Goal: Complete application form: Complete application form

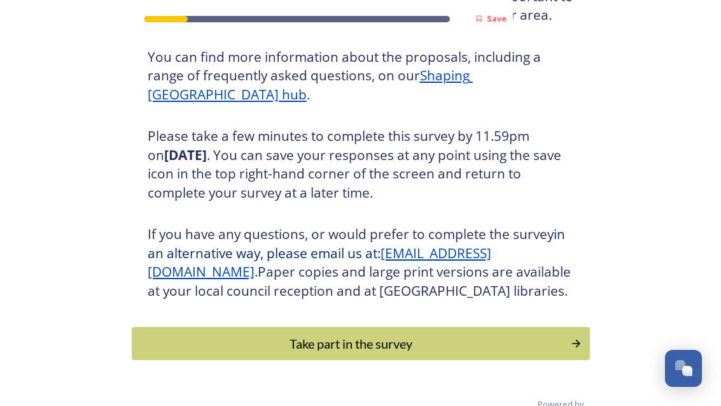
scroll to position [158, 0]
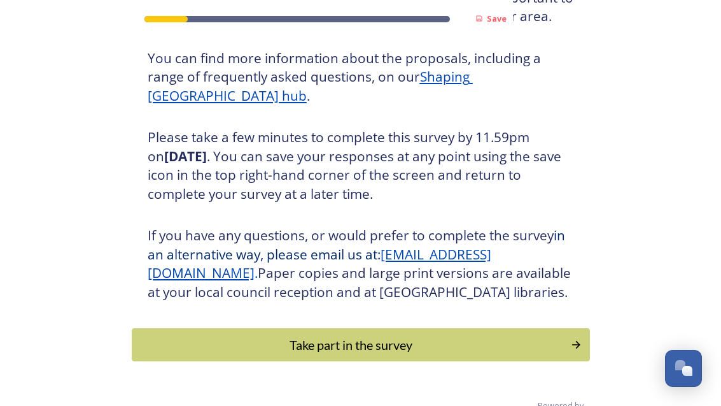
click at [203, 348] on div "Take part in the survey" at bounding box center [352, 344] width 426 height 19
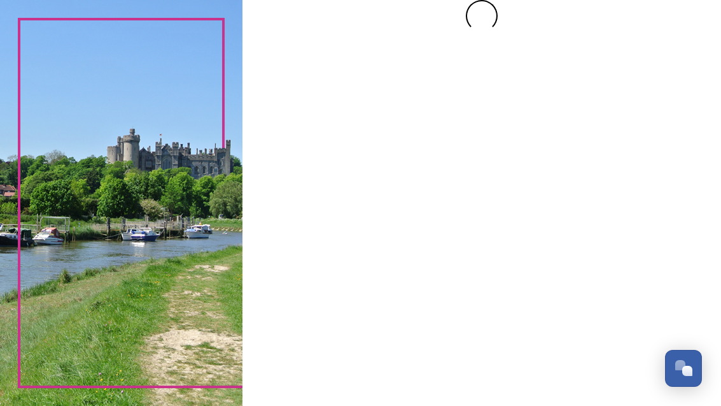
scroll to position [0, 0]
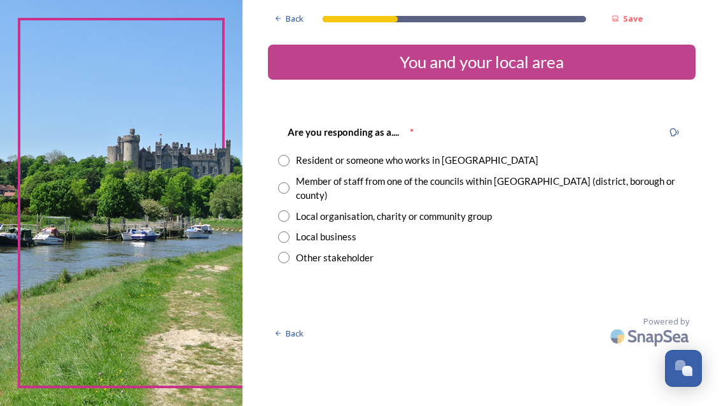
click at [203, 157] on input "radio" at bounding box center [283, 160] width 11 height 11
radio input "true"
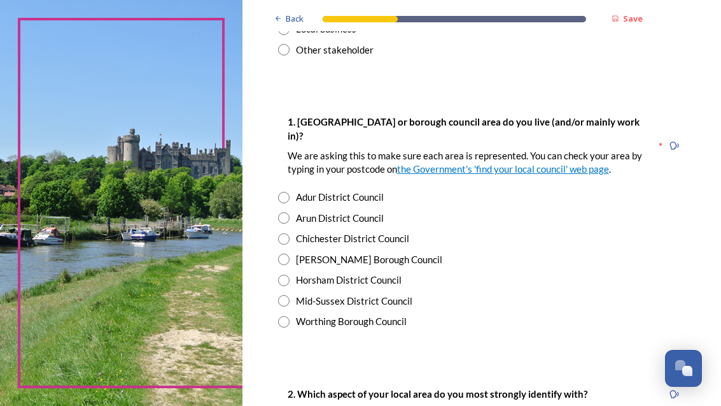
scroll to position [208, 0]
click at [203, 164] on link "the Government's 'find your local council' web page" at bounding box center [503, 168] width 212 height 11
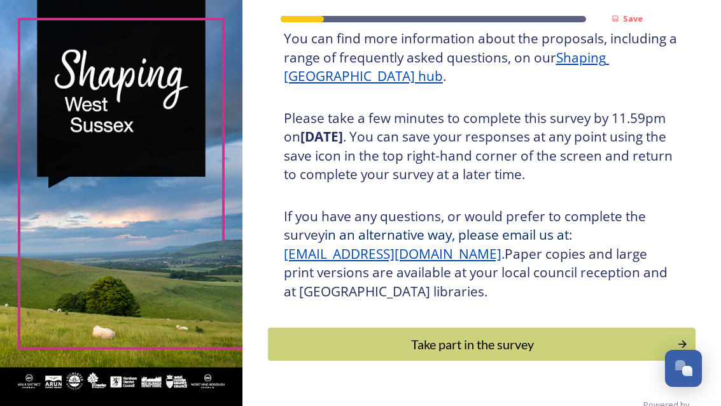
scroll to position [195, 0]
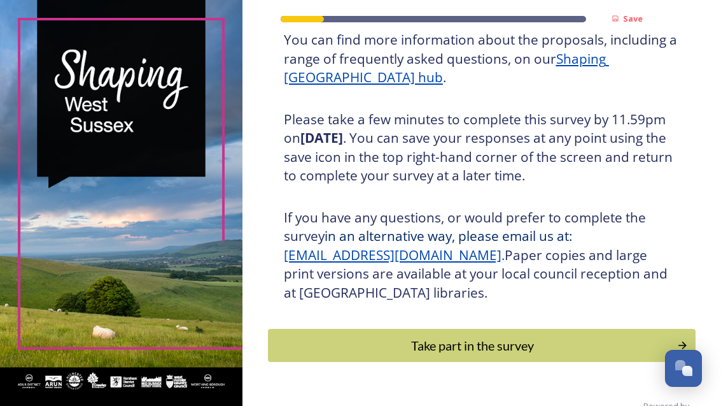
click at [509, 354] on div "Take part in the survey" at bounding box center [472, 345] width 395 height 19
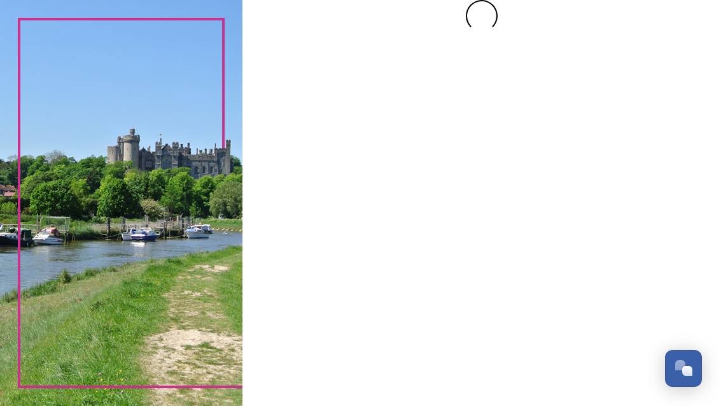
scroll to position [0, 0]
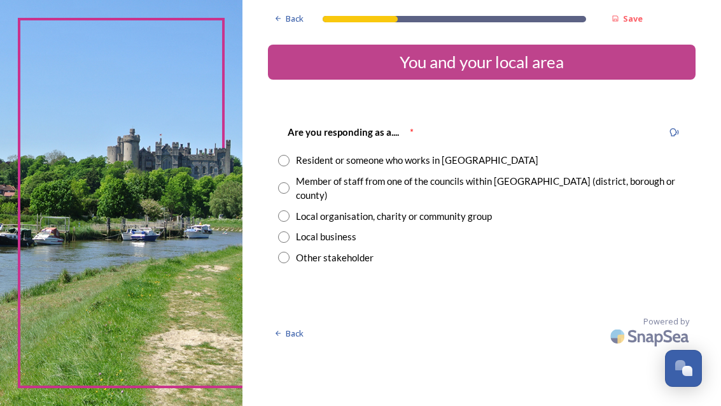
click at [337, 157] on div "Resident or someone who works in [GEOGRAPHIC_DATA]" at bounding box center [482, 160] width 408 height 15
radio input "true"
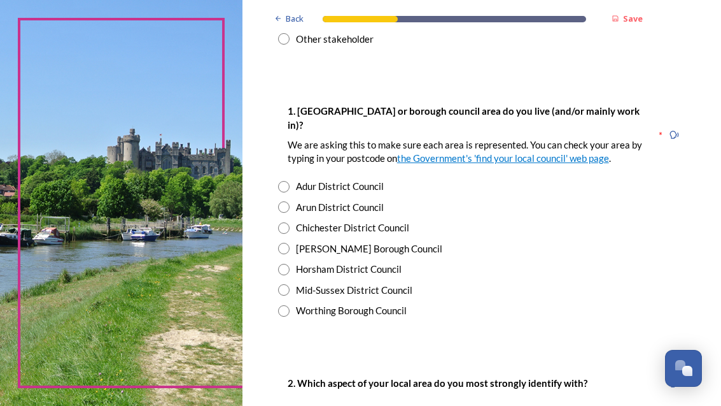
scroll to position [223, 0]
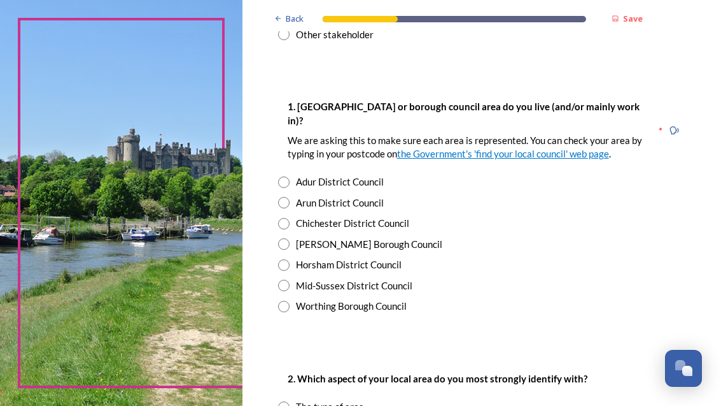
click at [290, 271] on input "radio" at bounding box center [283, 264] width 11 height 11
radio input "true"
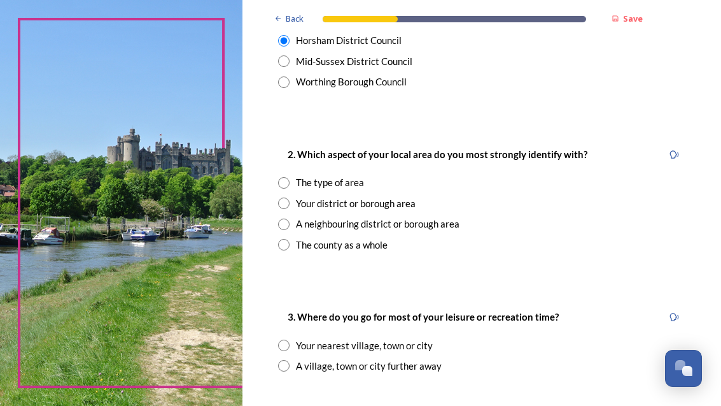
scroll to position [450, 0]
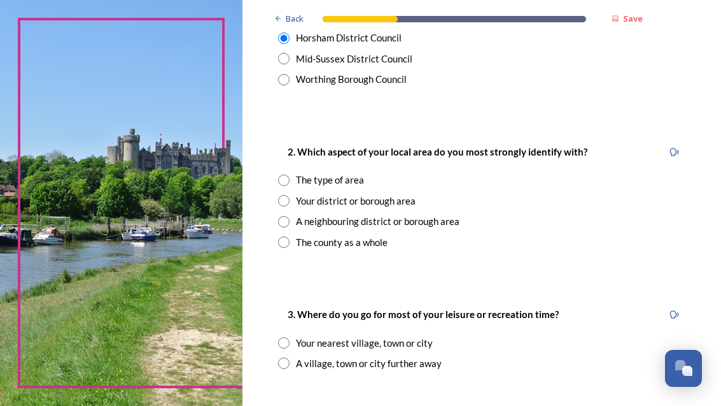
click at [290, 346] on input "radio" at bounding box center [283, 342] width 11 height 11
radio input "true"
click at [290, 186] on input "radio" at bounding box center [283, 179] width 11 height 11
radio input "true"
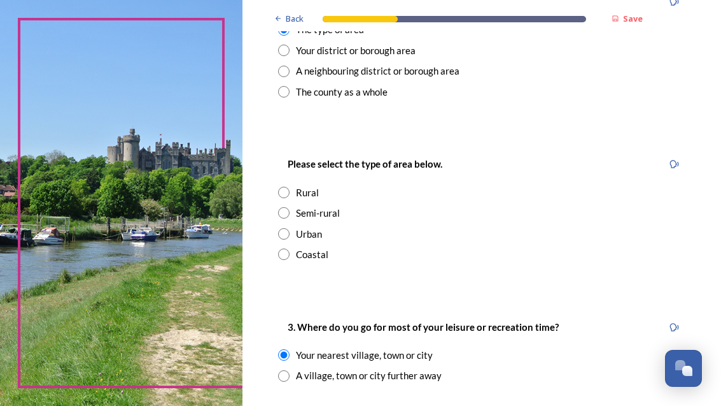
scroll to position [602, 0]
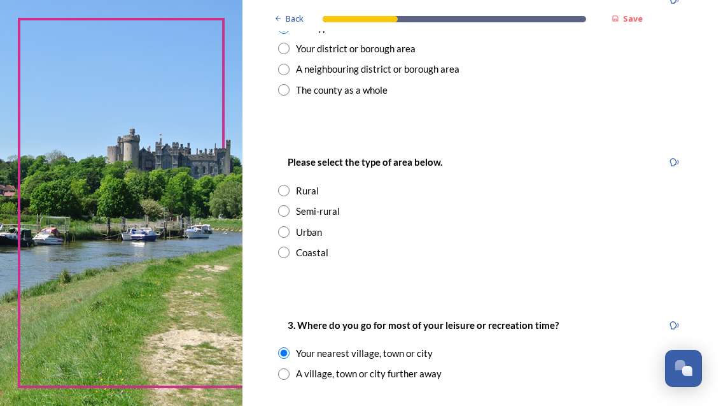
click at [290, 196] on input "radio" at bounding box center [283, 190] width 11 height 11
radio input "true"
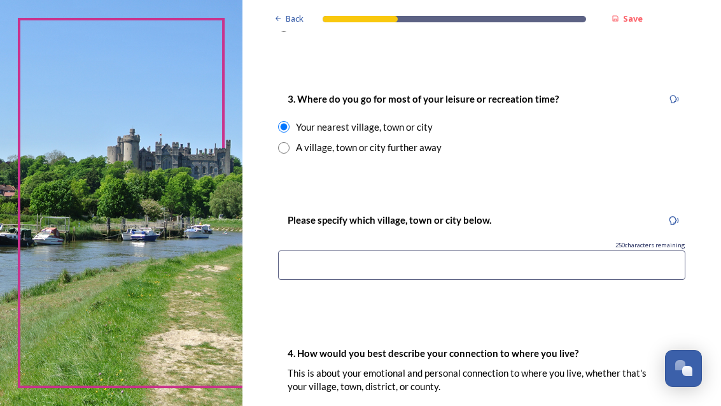
scroll to position [828, 0]
click at [352, 273] on input at bounding box center [482, 264] width 408 height 29
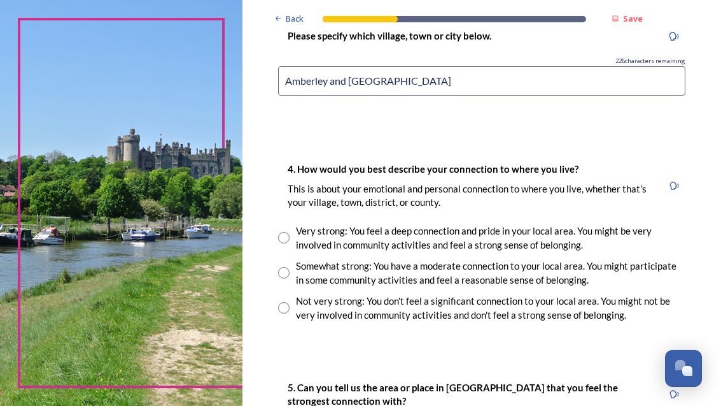
scroll to position [1012, 0]
type input "Amberley and [GEOGRAPHIC_DATA]"
click at [290, 232] on input "radio" at bounding box center [283, 237] width 11 height 11
radio input "true"
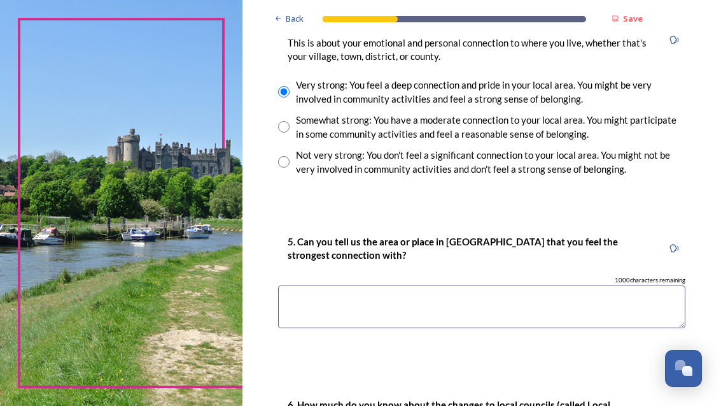
scroll to position [1162, 0]
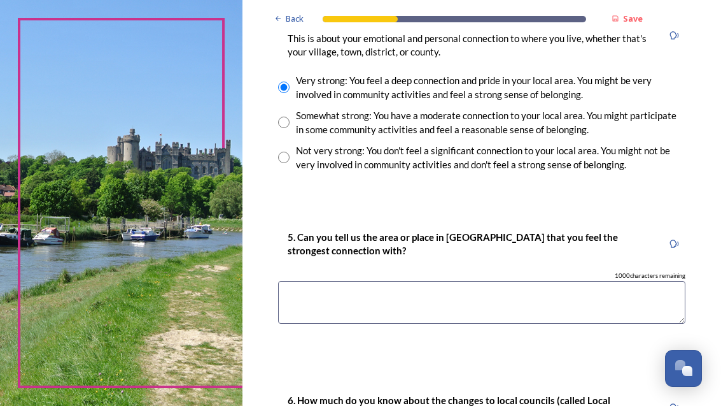
click at [353, 281] on textarea at bounding box center [482, 302] width 408 height 43
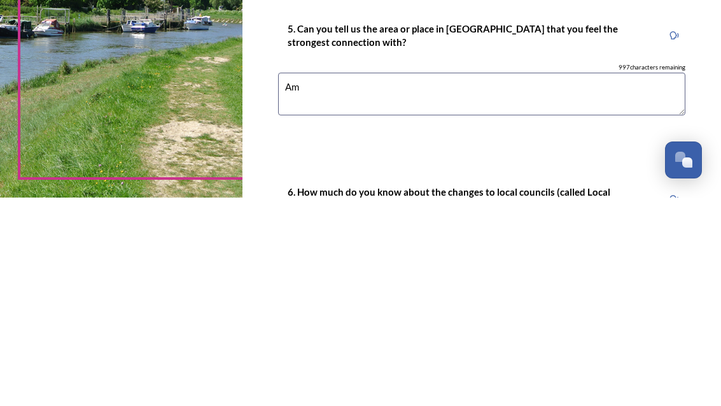
type textarea "A"
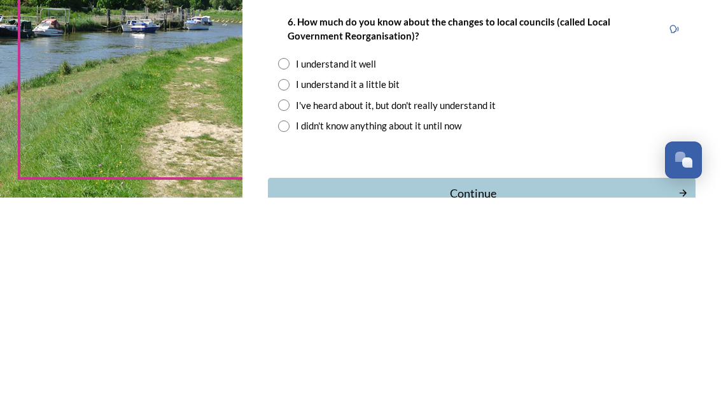
scroll to position [1330, 0]
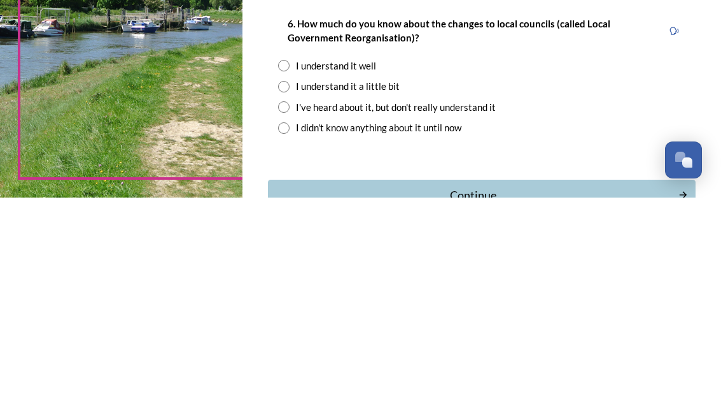
type textarea "South Downs and [GEOGRAPHIC_DATA]"
click at [290, 289] on input "radio" at bounding box center [283, 294] width 11 height 11
radio input "true"
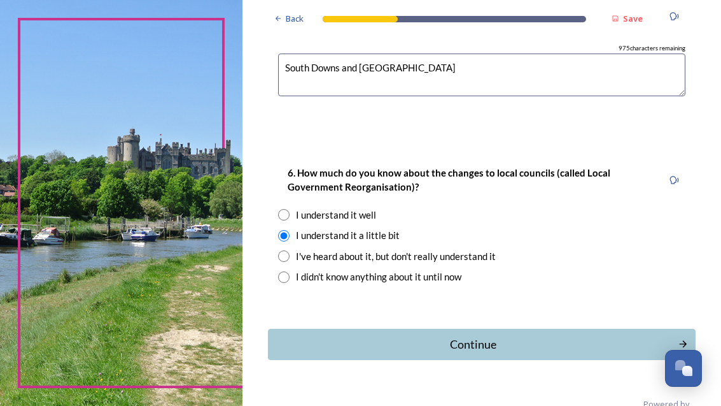
scroll to position [1388, 0]
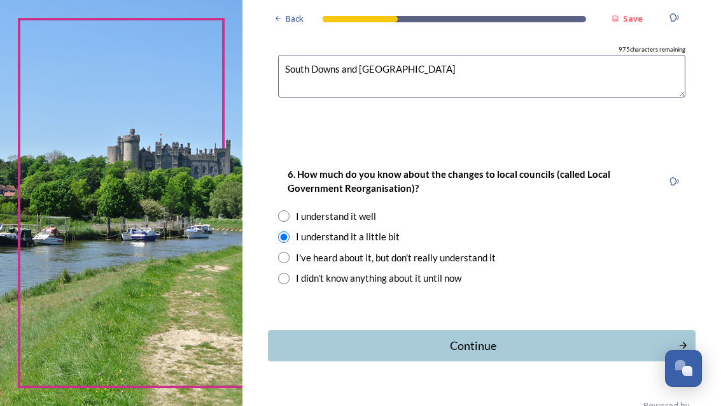
click at [506, 337] on div "Continue" at bounding box center [473, 345] width 397 height 17
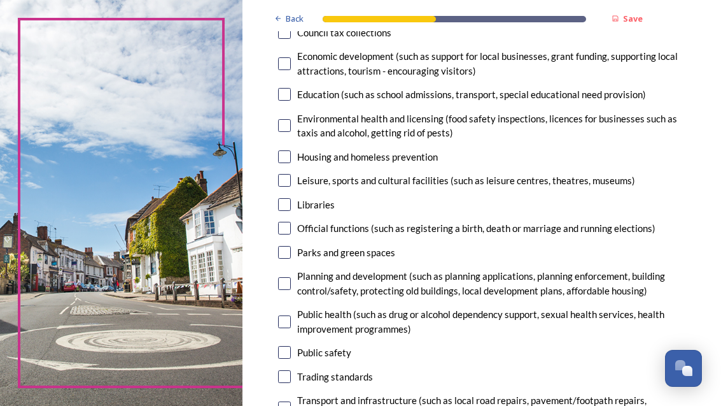
scroll to position [273, 0]
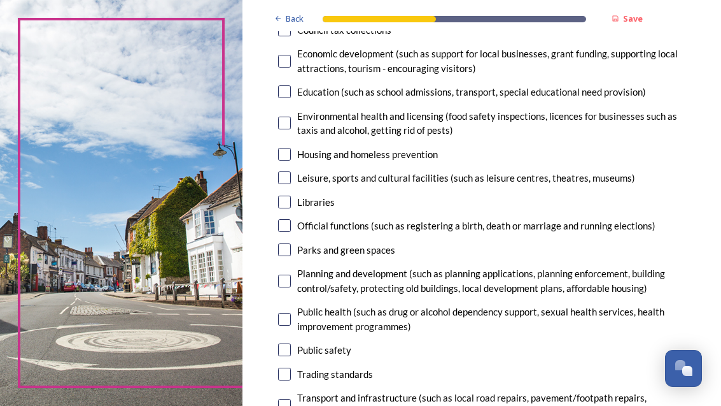
click at [291, 243] on input "checkbox" at bounding box center [284, 249] width 13 height 13
checkbox input "true"
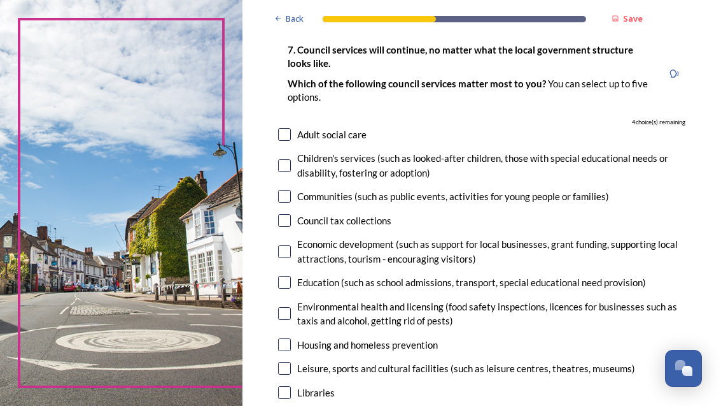
scroll to position [82, 0]
click at [291, 159] on input "checkbox" at bounding box center [284, 165] width 13 height 13
checkbox input "true"
click at [291, 214] on input "checkbox" at bounding box center [284, 220] width 13 height 13
checkbox input "true"
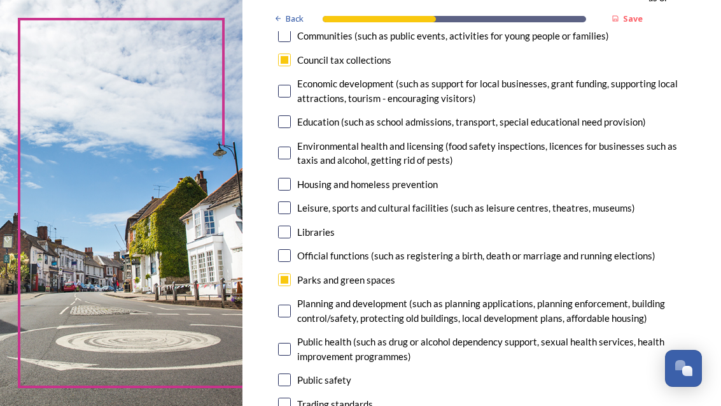
scroll to position [243, 0]
click at [291, 201] on input "checkbox" at bounding box center [284, 207] width 13 height 13
checkbox input "true"
click at [291, 225] on input "checkbox" at bounding box center [284, 231] width 13 height 13
checkbox input "true"
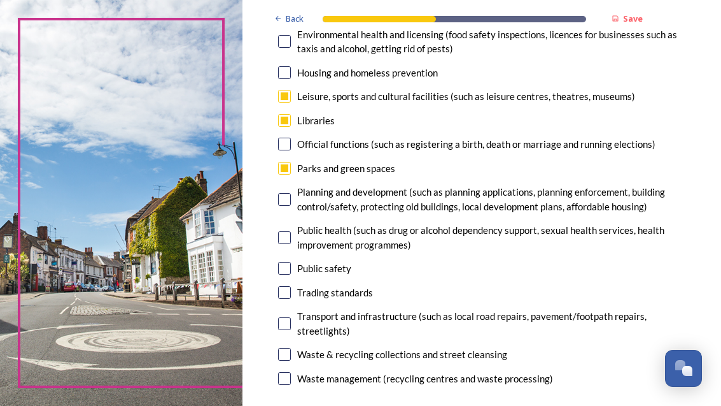
scroll to position [355, 0]
click at [291, 192] on input "checkbox" at bounding box center [284, 198] width 13 height 13
click at [329, 184] on div "Planning and development (such as planning applications, planning enforcement, …" at bounding box center [482, 198] width 408 height 29
click at [291, 192] on input "checkbox" at bounding box center [284, 198] width 13 height 13
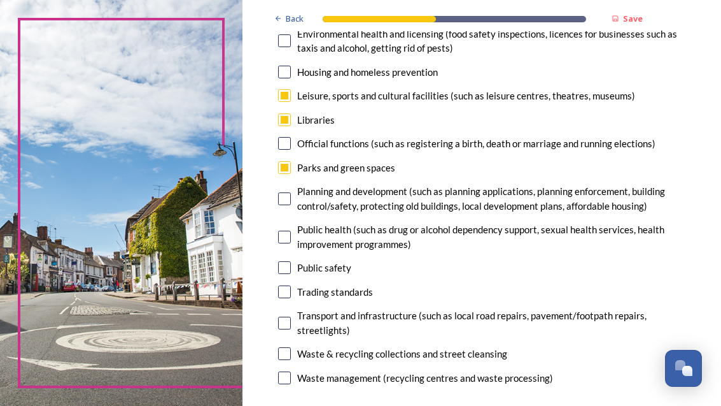
checkbox input "false"
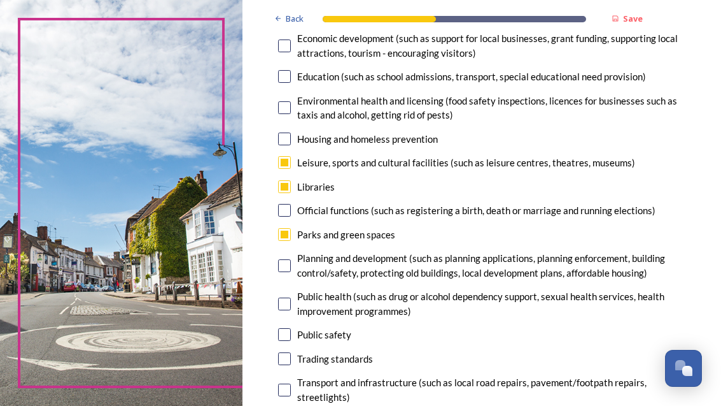
scroll to position [288, 0]
click at [291, 180] on input "checkbox" at bounding box center [284, 186] width 13 height 13
checkbox input "false"
click at [291, 259] on input "checkbox" at bounding box center [284, 265] width 13 height 13
checkbox input "true"
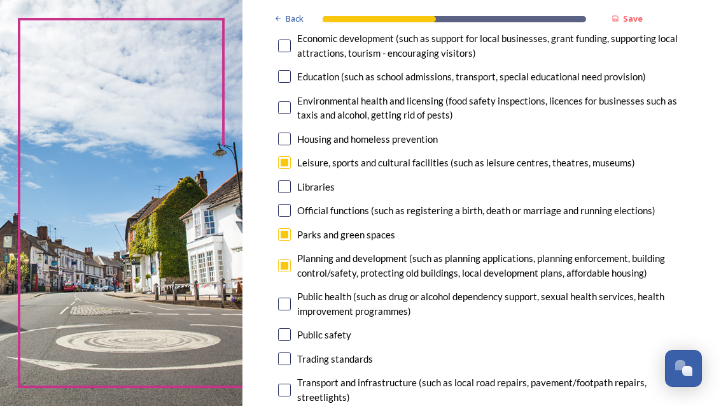
click at [567, 375] on div "Transport and infrastructure (such as local road repairs, pavement/footpath rep…" at bounding box center [491, 389] width 388 height 29
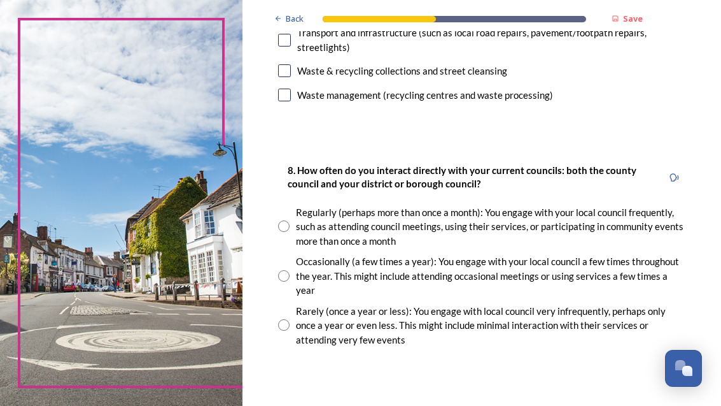
scroll to position [637, 0]
click at [340, 264] on div "Occasionally (a few times a year): You engage with your local council a few tim…" at bounding box center [482, 275] width 408 height 43
radio input "true"
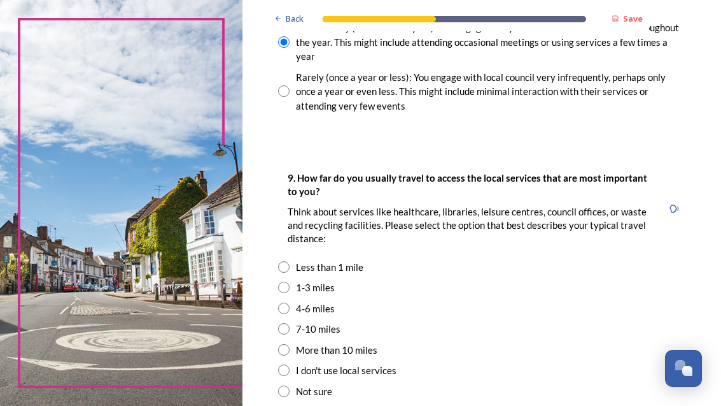
scroll to position [871, 0]
click at [290, 281] on input "radio" at bounding box center [283, 286] width 11 height 11
click at [340, 301] on div "4-6 miles" at bounding box center [482, 308] width 408 height 15
radio input "false"
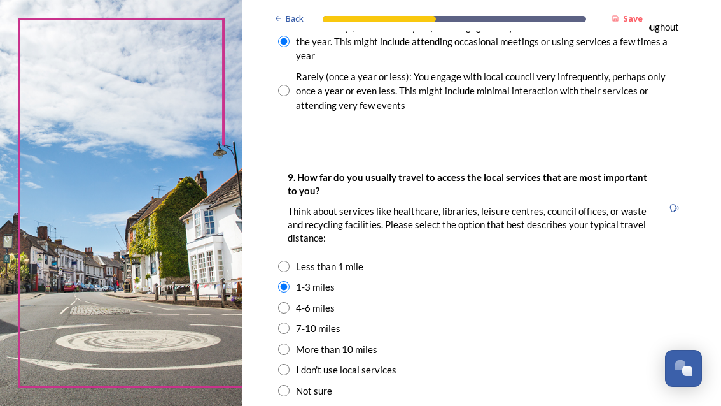
radio input "true"
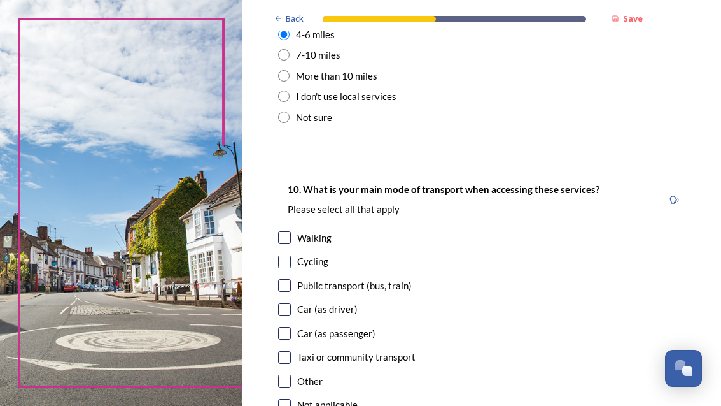
scroll to position [1146, 0]
click at [339, 301] on div "Car (as driver)" at bounding box center [482, 308] width 408 height 15
checkbox input "true"
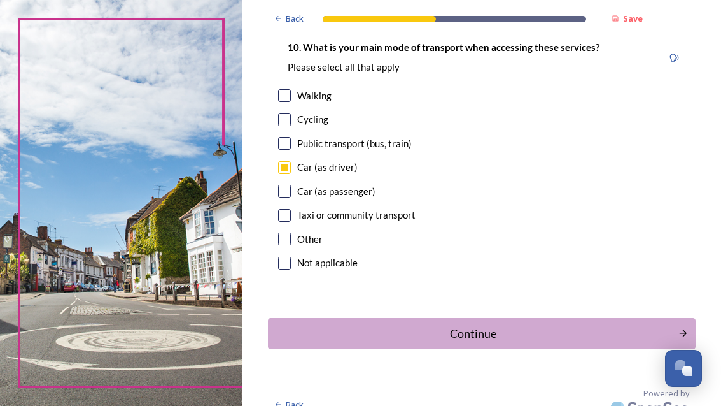
scroll to position [1286, 0]
click at [510, 325] on div "Continue" at bounding box center [473, 333] width 397 height 17
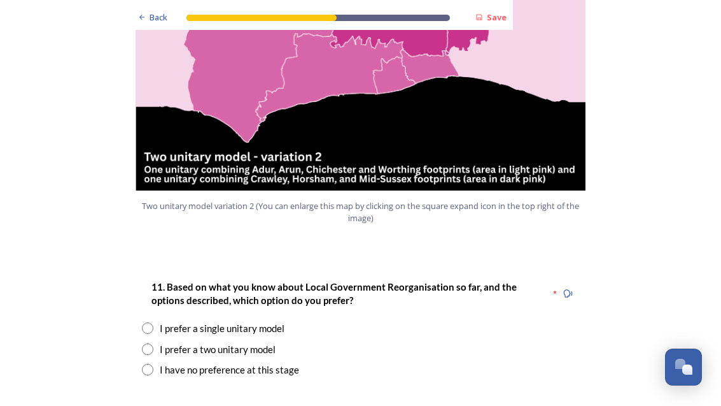
scroll to position [1505, 0]
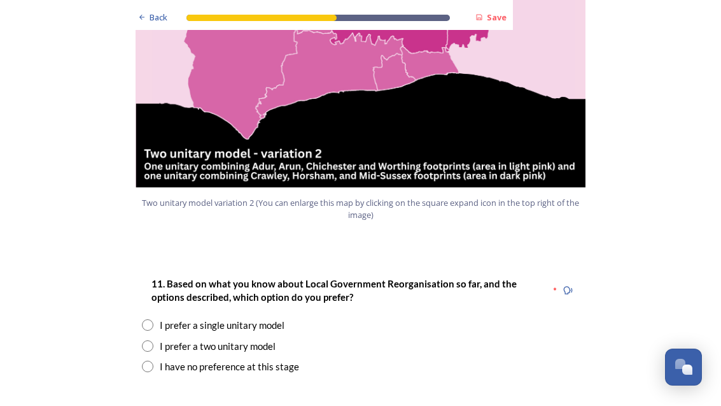
click at [139, 264] on div "11. Based on what you know about Local Government Reorganisation so far, and th…" at bounding box center [361, 326] width 458 height 124
click at [160, 319] on div "I prefer a single unitary model" at bounding box center [222, 326] width 125 height 15
radio input "true"
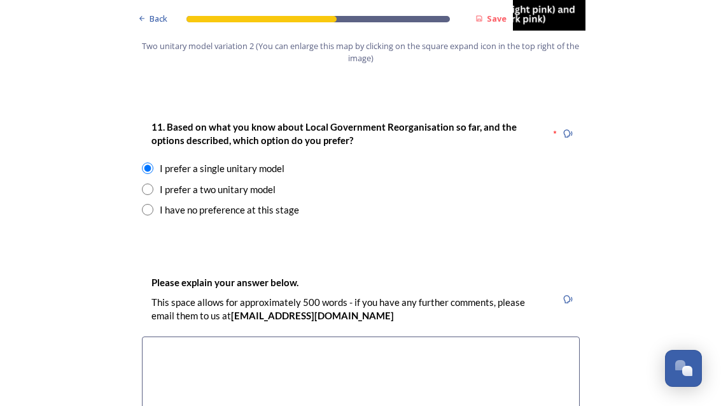
scroll to position [1663, 0]
click at [163, 336] on textarea at bounding box center [361, 407] width 438 height 143
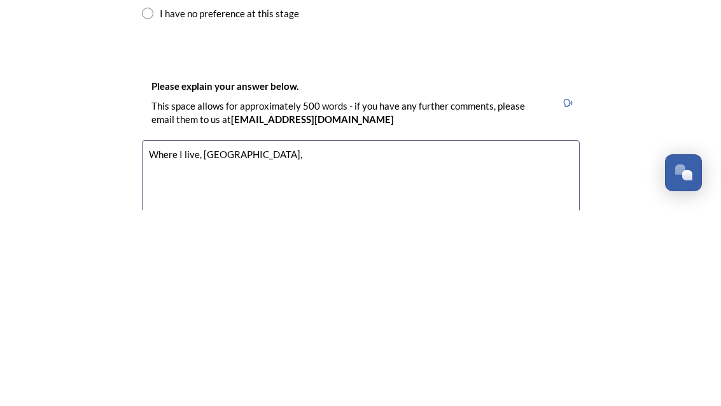
click at [198, 336] on textarea "Where I live, [GEOGRAPHIC_DATA]," at bounding box center [361, 407] width 438 height 143
click at [271, 336] on textarea "Where I live, [GEOGRAPHIC_DATA]," at bounding box center [361, 407] width 438 height 143
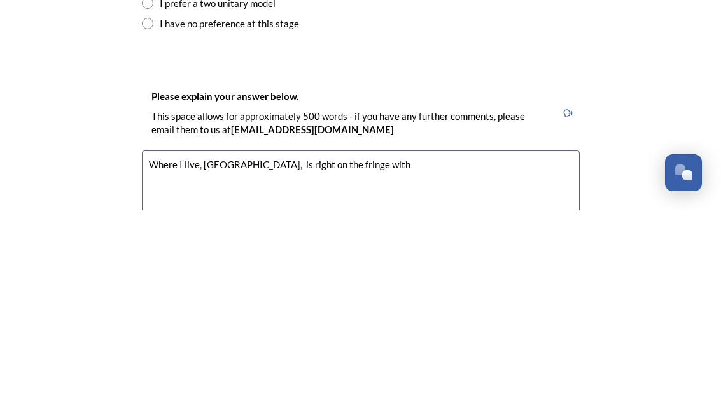
scroll to position [1653, 0]
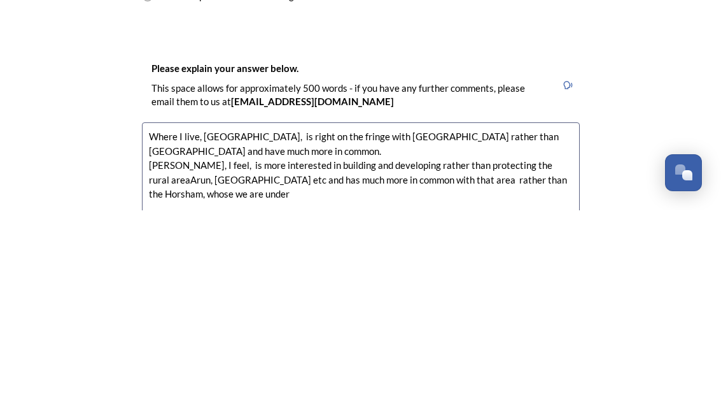
scroll to position [1681, 0]
click at [214, 318] on textarea "Where I live, [GEOGRAPHIC_DATA], is right on the fringe with [GEOGRAPHIC_DATA] …" at bounding box center [361, 389] width 438 height 143
click at [213, 318] on textarea "Where I live, [GEOGRAPHIC_DATA], is right on the fringe with [GEOGRAPHIC_DATA] …" at bounding box center [361, 389] width 438 height 143
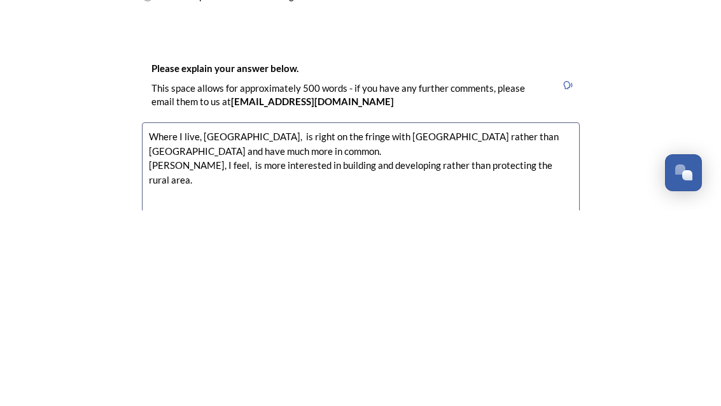
click at [231, 318] on textarea "Where I live, [GEOGRAPHIC_DATA], is right on the fringe with [GEOGRAPHIC_DATA] …" at bounding box center [361, 389] width 438 height 143
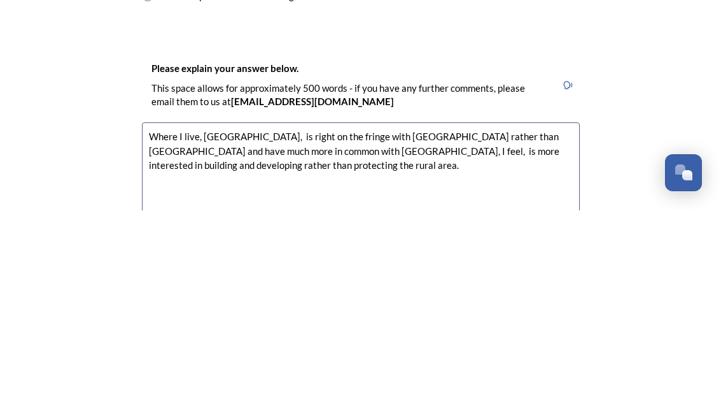
click at [566, 318] on textarea "Where I live, [GEOGRAPHIC_DATA], is right on the fringe with [GEOGRAPHIC_DATA] …" at bounding box center [361, 389] width 438 height 143
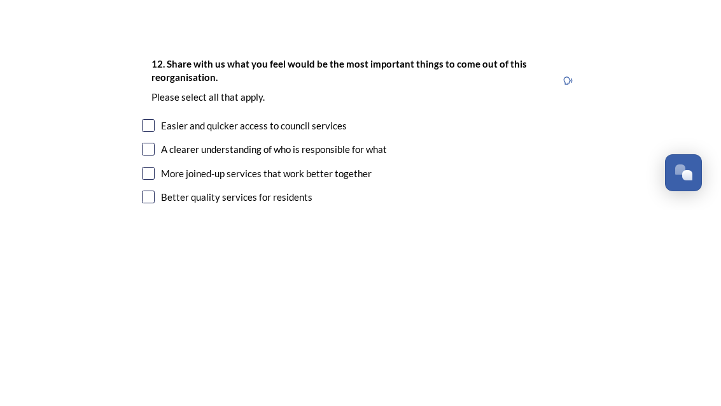
scroll to position [1960, 0]
type textarea "Where I live, [GEOGRAPHIC_DATA], is right on the fringe with [GEOGRAPHIC_DATA] …"
click at [154, 338] on input "checkbox" at bounding box center [148, 344] width 13 height 13
checkbox input "true"
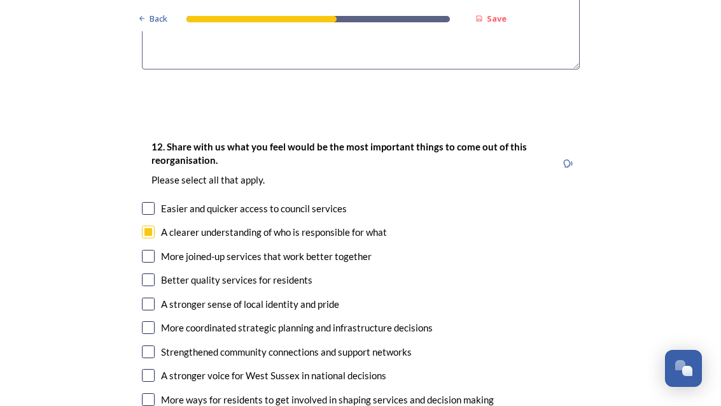
scroll to position [2078, 0]
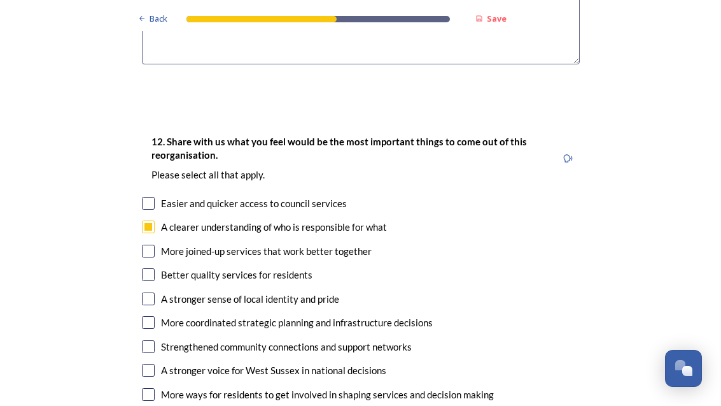
click at [153, 292] on input "checkbox" at bounding box center [148, 298] width 13 height 13
checkbox input "true"
click at [159, 315] on div "More coordinated strategic planning and infrastructure decisions" at bounding box center [361, 322] width 438 height 15
checkbox input "true"
click at [153, 364] on input "checkbox" at bounding box center [148, 370] width 13 height 13
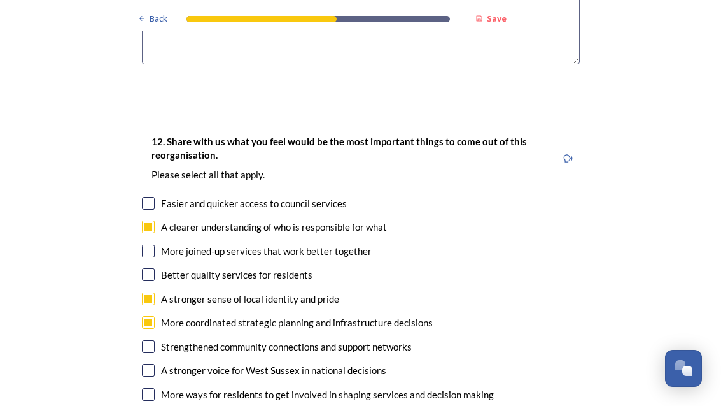
checkbox input "true"
click at [153, 388] on input "checkbox" at bounding box center [148, 394] width 13 height 13
checkbox input "true"
click at [163, 244] on div "More joined-up services that work better together" at bounding box center [266, 251] width 211 height 15
checkbox input "true"
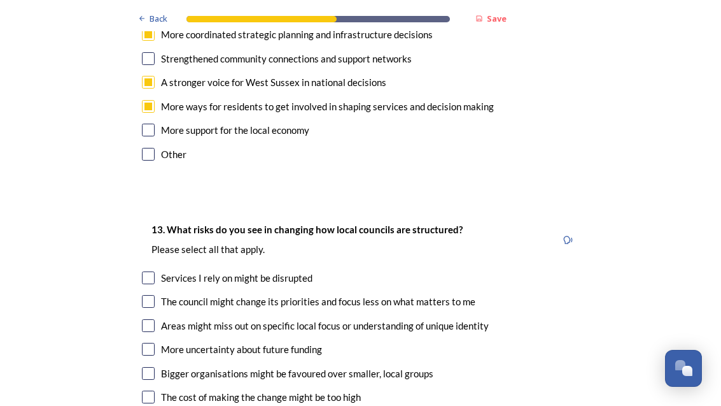
scroll to position [2366, 0]
click at [147, 295] on input "checkbox" at bounding box center [148, 301] width 13 height 13
checkbox input "true"
click at [152, 319] on input "checkbox" at bounding box center [148, 325] width 13 height 13
checkbox input "true"
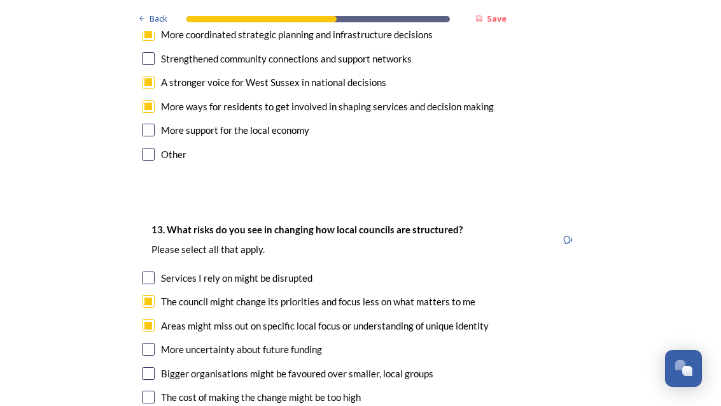
checkbox input "true"
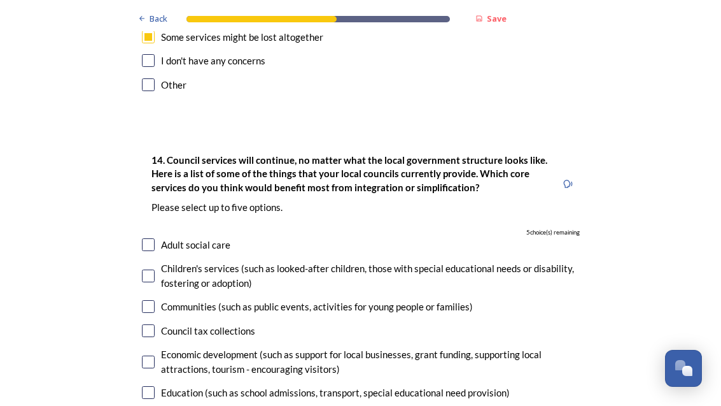
scroll to position [2749, 0]
click at [153, 269] on input "checkbox" at bounding box center [148, 275] width 13 height 13
checkbox input "true"
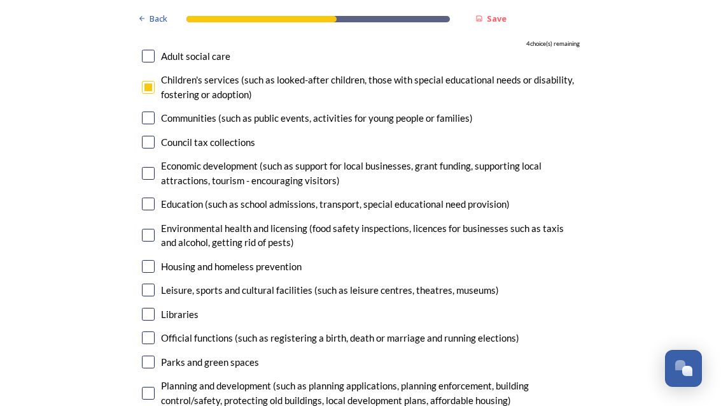
scroll to position [2938, 0]
click at [144, 387] on input "checkbox" at bounding box center [148, 393] width 13 height 13
checkbox input "true"
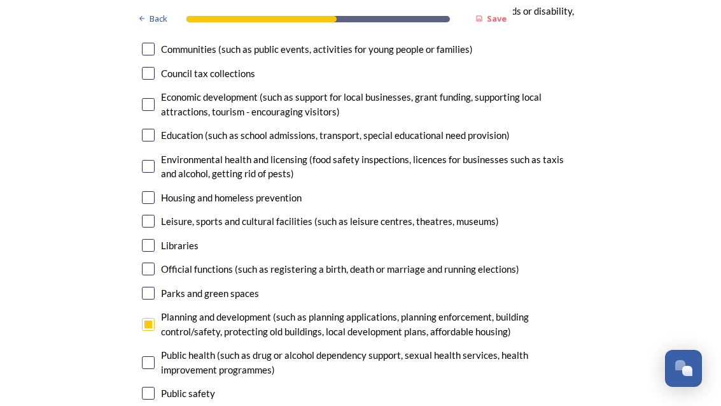
scroll to position [3005, 0]
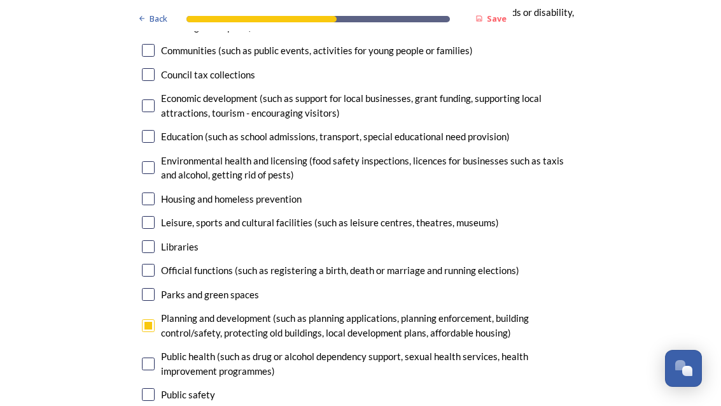
click at [133, 290] on div "14. Council services will continue, no matter what the local government structu…" at bounding box center [361, 198] width 458 height 630
click at [146, 281] on div "14. Council services will continue, no matter what the local government structu…" at bounding box center [361, 198] width 458 height 630
click at [145, 388] on input "checkbox" at bounding box center [148, 394] width 13 height 13
checkbox input "true"
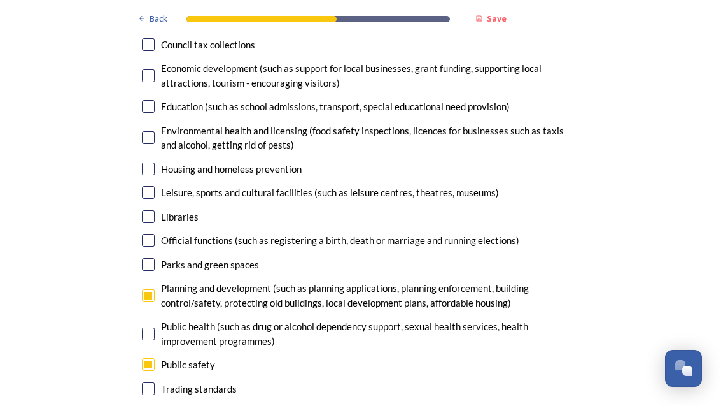
scroll to position [3035, 0]
click at [148, 258] on input "checkbox" at bounding box center [148, 264] width 13 height 13
checkbox input "true"
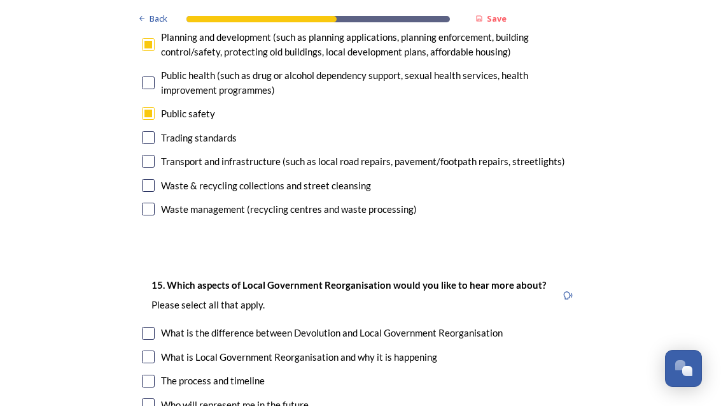
scroll to position [3295, 0]
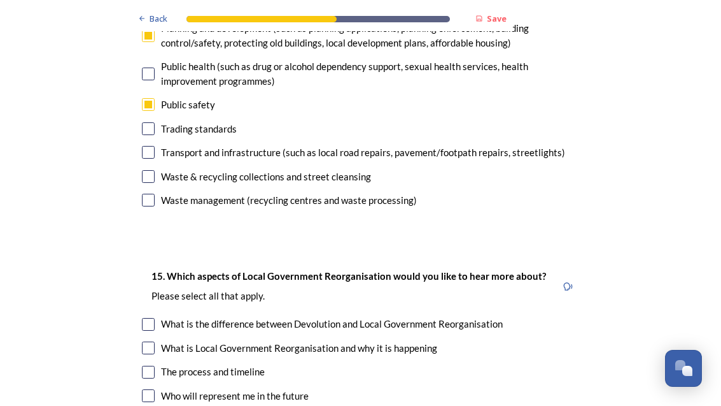
click at [144, 341] on input "checkbox" at bounding box center [148, 347] width 13 height 13
checkbox input "true"
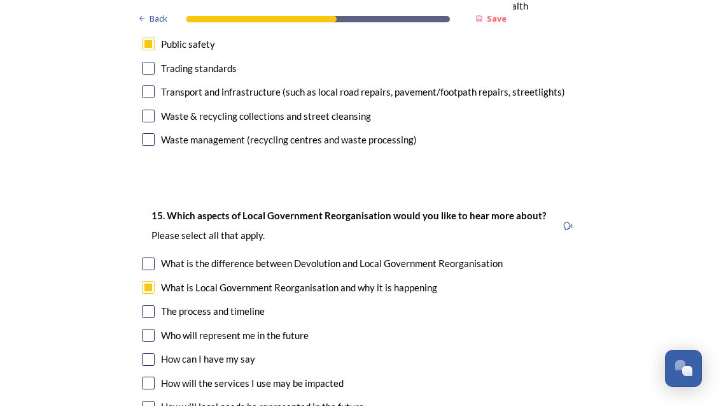
scroll to position [3358, 0]
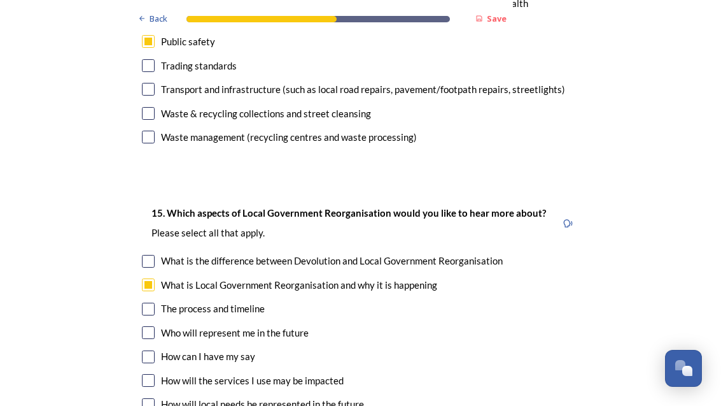
click at [150, 326] on input "checkbox" at bounding box center [148, 332] width 13 height 13
checkbox input "true"
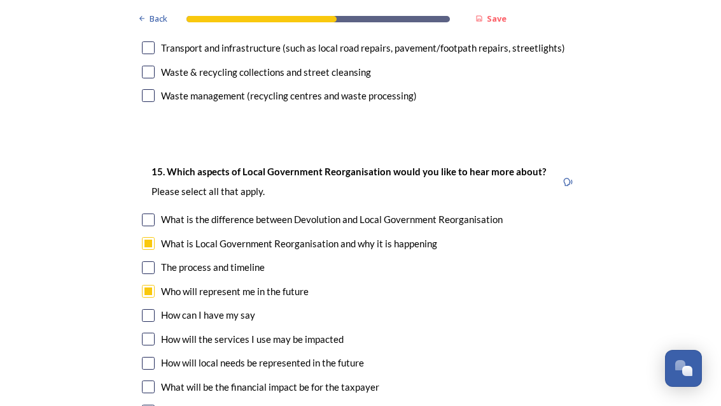
scroll to position [3400, 0]
click at [148, 309] on input "checkbox" at bounding box center [148, 315] width 13 height 13
checkbox input "true"
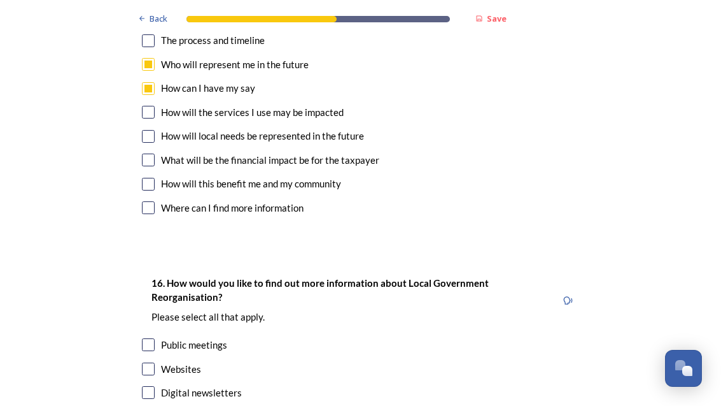
scroll to position [3626, 0]
click at [144, 262] on div "16. How would you like to find out more information about Local Government Reor…" at bounding box center [361, 374] width 458 height 225
click at [136, 262] on div "16. How would you like to find out more information about Local Government Reor…" at bounding box center [361, 374] width 458 height 225
click at [146, 338] on input "checkbox" at bounding box center [148, 344] width 13 height 13
checkbox input "true"
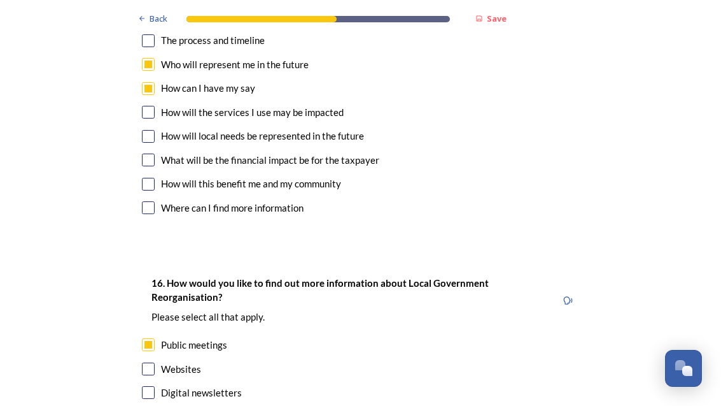
click at [143, 386] on input "checkbox" at bounding box center [148, 392] width 13 height 13
checkbox input "true"
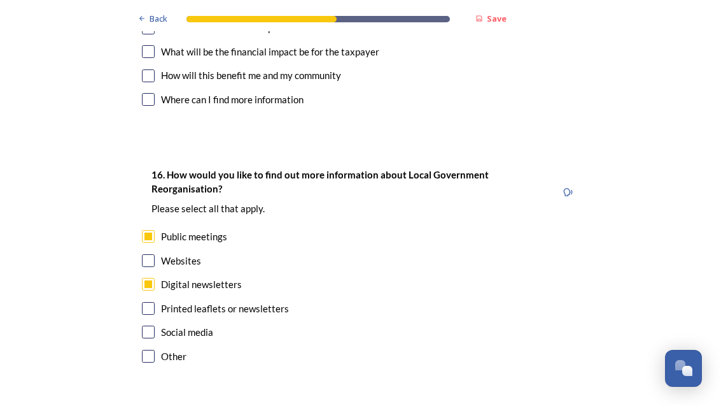
scroll to position [3734, 0]
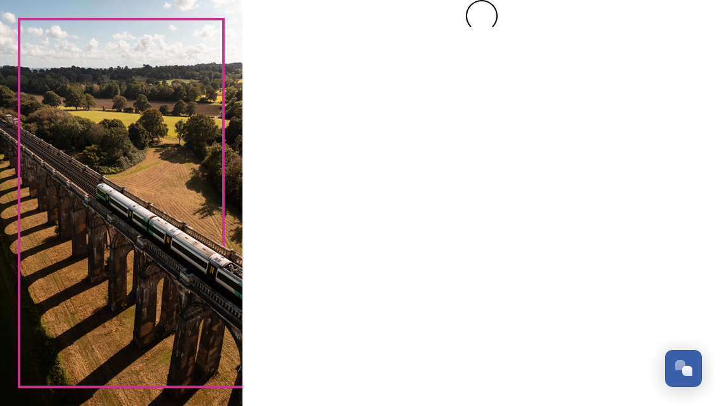
scroll to position [0, 0]
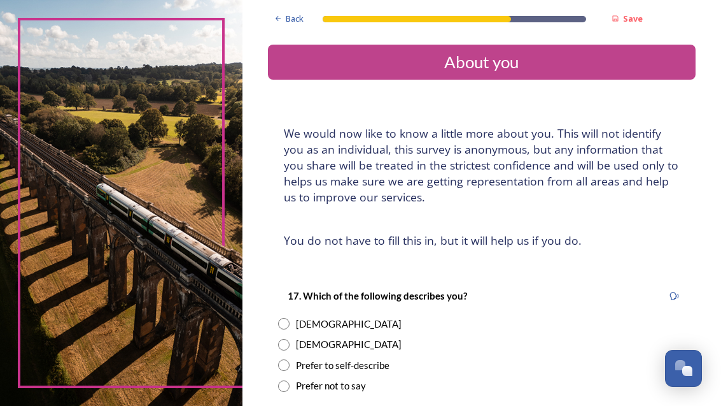
click at [290, 318] on input "radio" at bounding box center [283, 323] width 11 height 11
radio input "true"
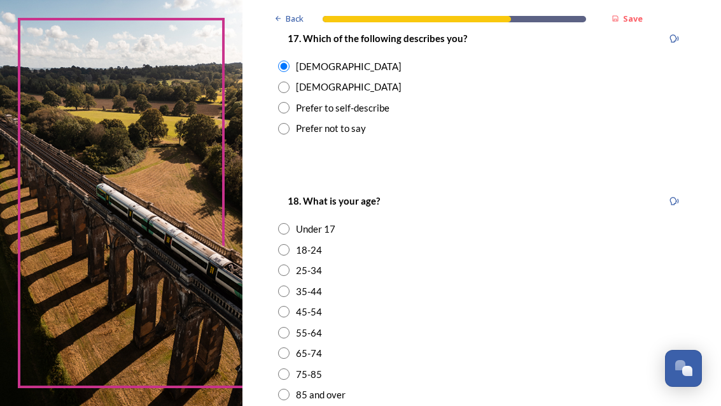
scroll to position [257, 0]
click at [290, 347] on input "radio" at bounding box center [283, 352] width 11 height 11
radio input "true"
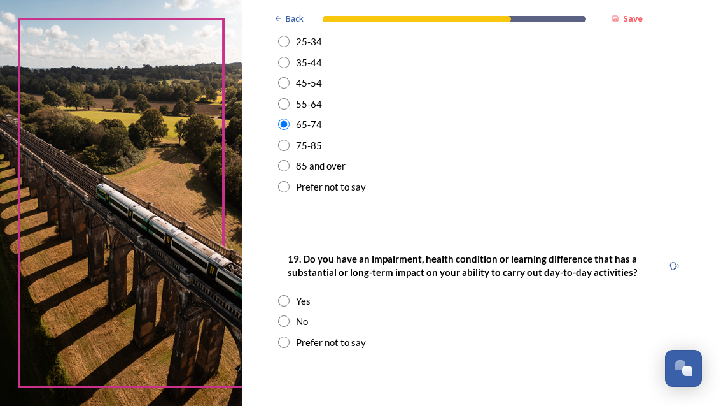
scroll to position [488, 0]
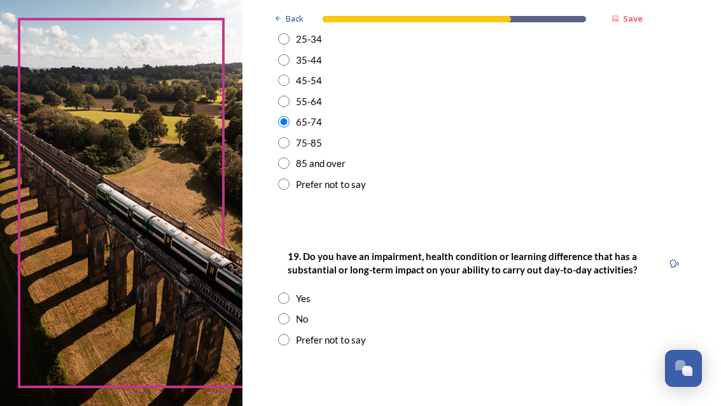
click at [290, 313] on input "radio" at bounding box center [283, 318] width 11 height 11
radio input "true"
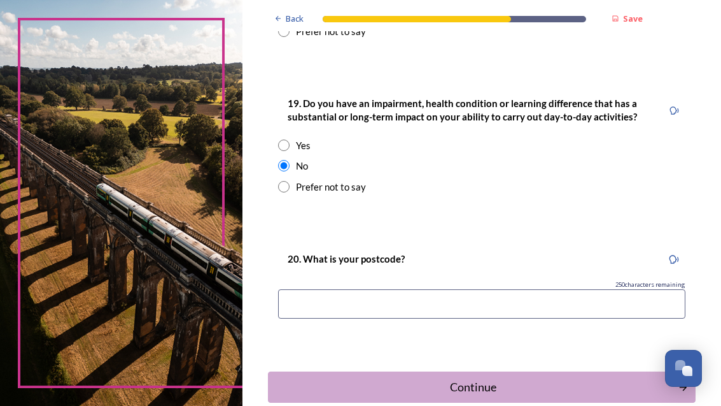
scroll to position [655, 0]
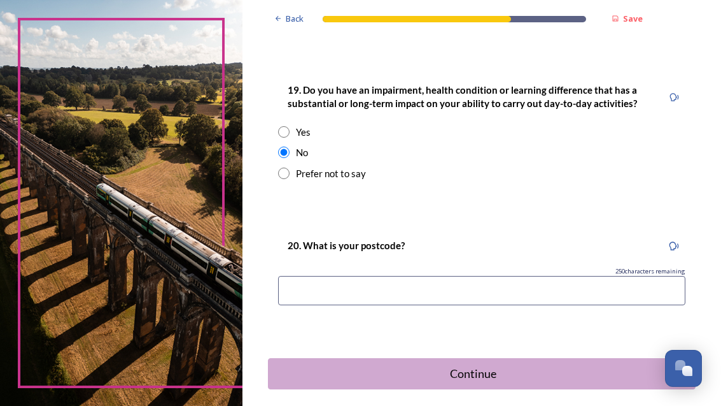
click at [366, 276] on input at bounding box center [482, 290] width 408 height 29
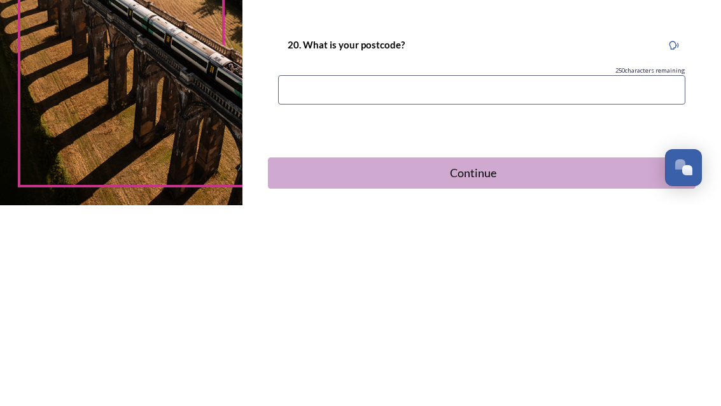
type input "BN18 9ND"
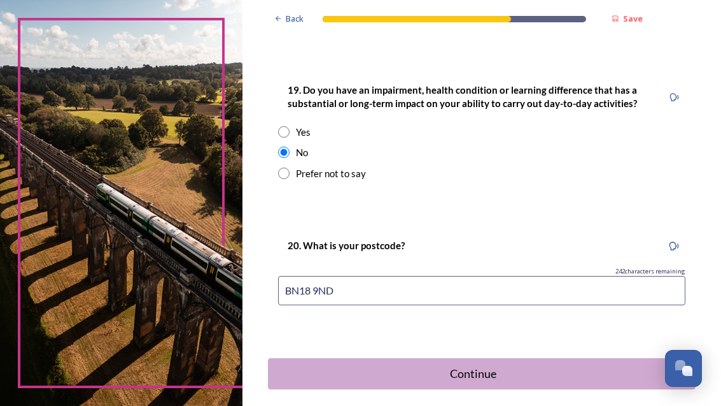
click at [516, 365] on div "Continue" at bounding box center [473, 373] width 397 height 17
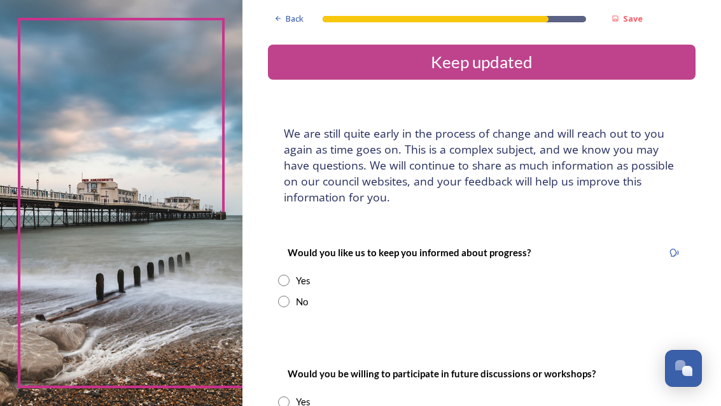
click at [339, 273] on div "Yes" at bounding box center [482, 280] width 408 height 15
radio input "true"
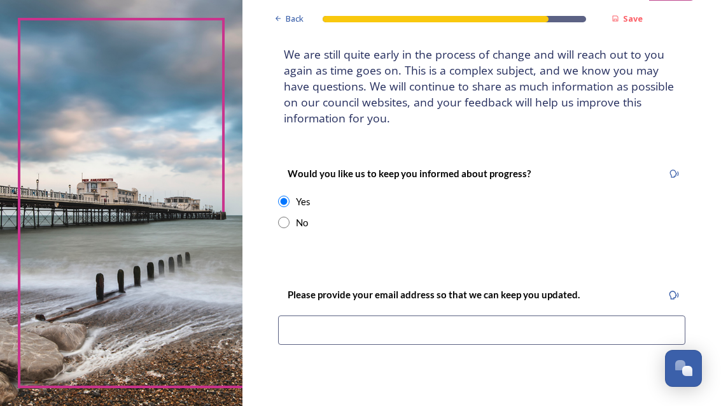
scroll to position [80, 0]
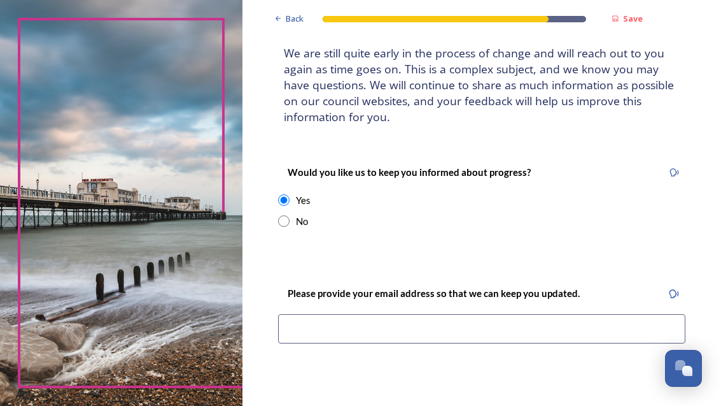
click at [356, 314] on input at bounding box center [482, 328] width 408 height 29
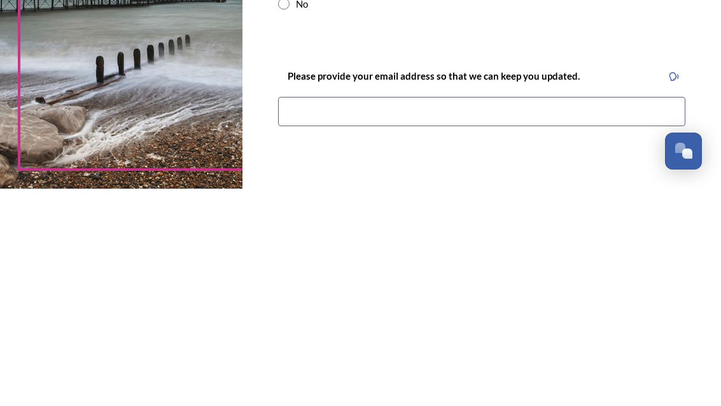
type input "[EMAIL_ADDRESS][PERSON_NAME][DOMAIN_NAME]"
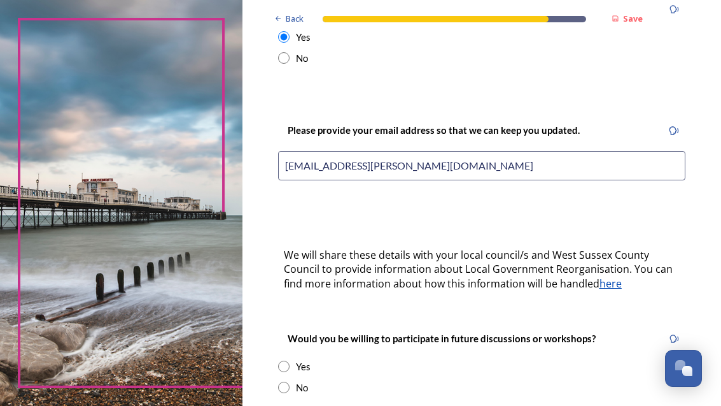
scroll to position [246, 0]
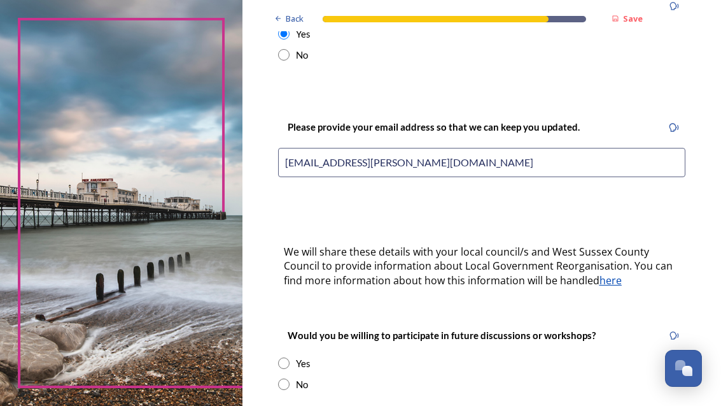
click at [290, 357] on input "radio" at bounding box center [283, 362] width 11 height 11
radio input "true"
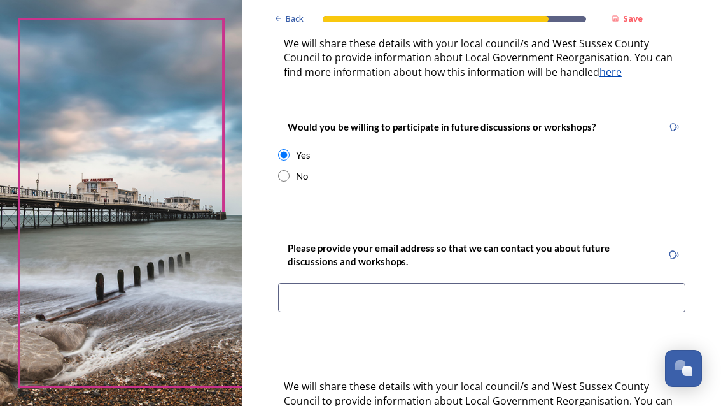
scroll to position [455, 0]
click at [364, 283] on input at bounding box center [482, 297] width 408 height 29
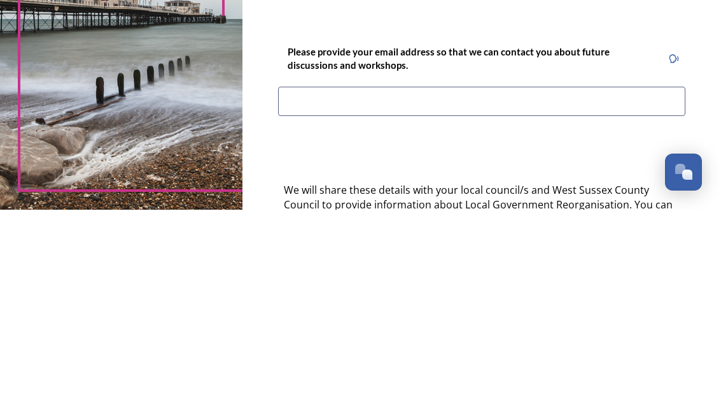
type input "[EMAIL_ADDRESS][PERSON_NAME][DOMAIN_NAME]"
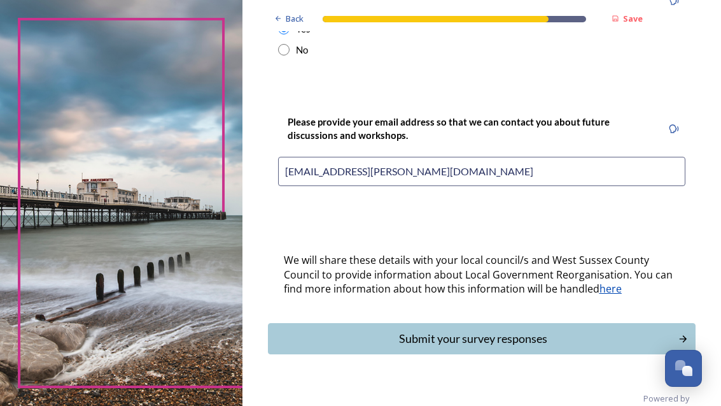
scroll to position [580, 0]
click at [452, 157] on input "[EMAIL_ADDRESS][PERSON_NAME][DOMAIN_NAME]" at bounding box center [482, 171] width 408 height 29
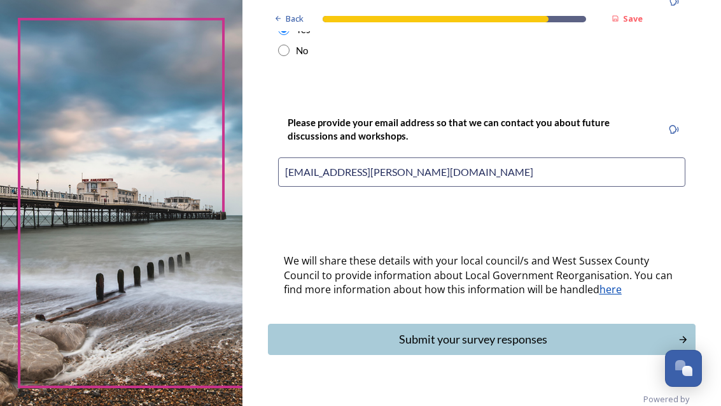
click at [532, 330] on div "Submit your survey responses" at bounding box center [473, 338] width 397 height 17
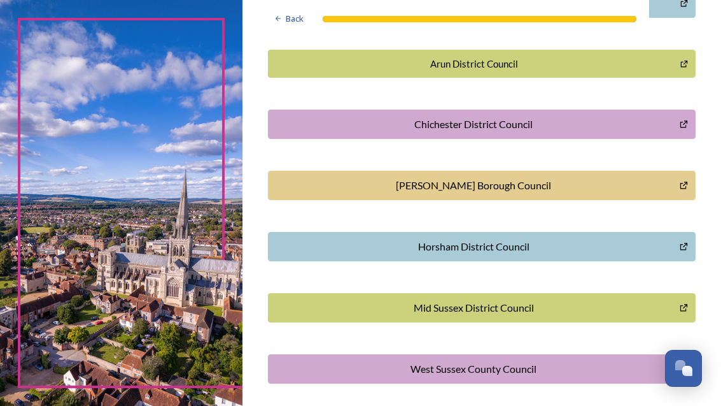
scroll to position [362, 0]
